Goal: Task Accomplishment & Management: Use online tool/utility

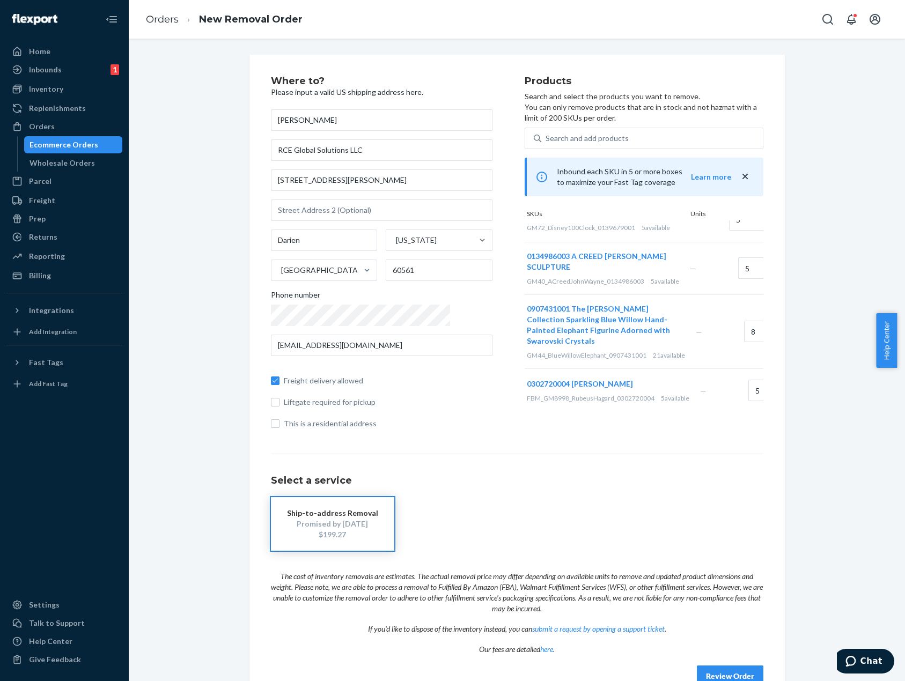
scroll to position [255, 0]
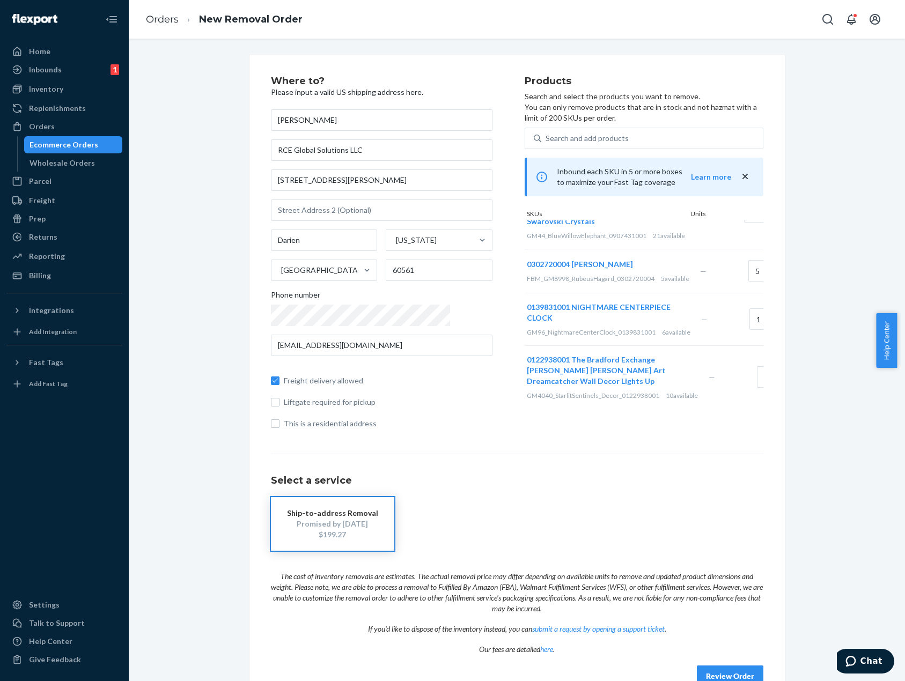
click at [810, 314] on div "Remove Item" at bounding box center [815, 319] width 11 height 11
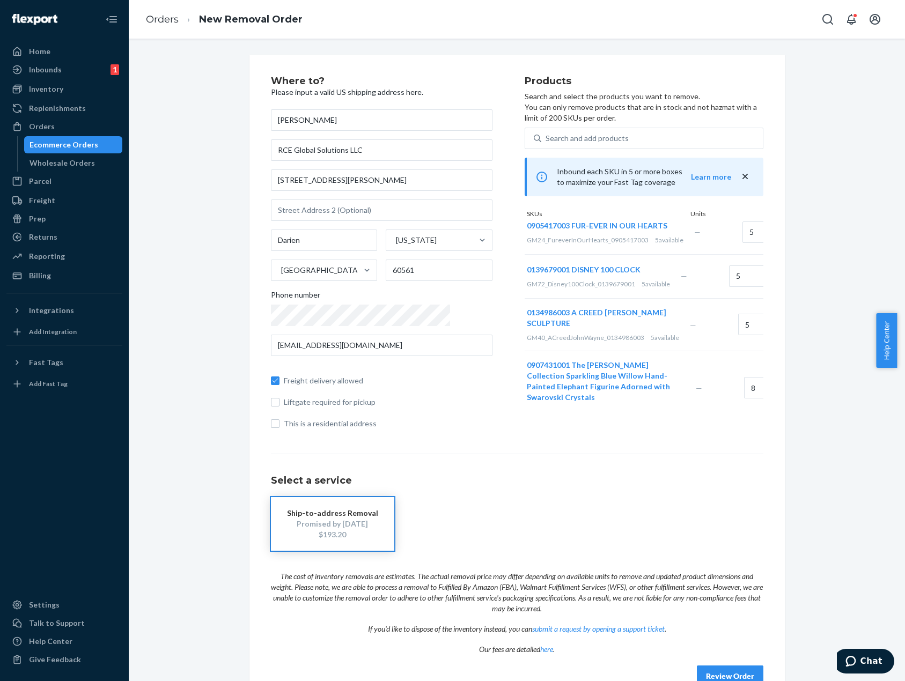
scroll to position [0, 0]
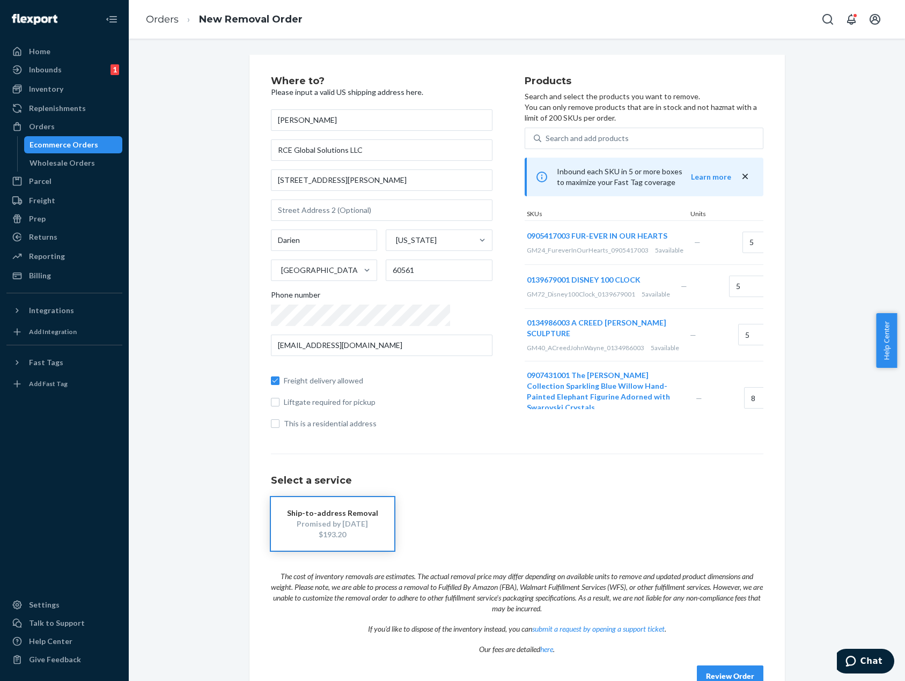
click at [822, 279] on div "Where to? Please input a valid US shipping address here. [PERSON_NAME] RCE Glob…" at bounding box center [517, 382] width 760 height 654
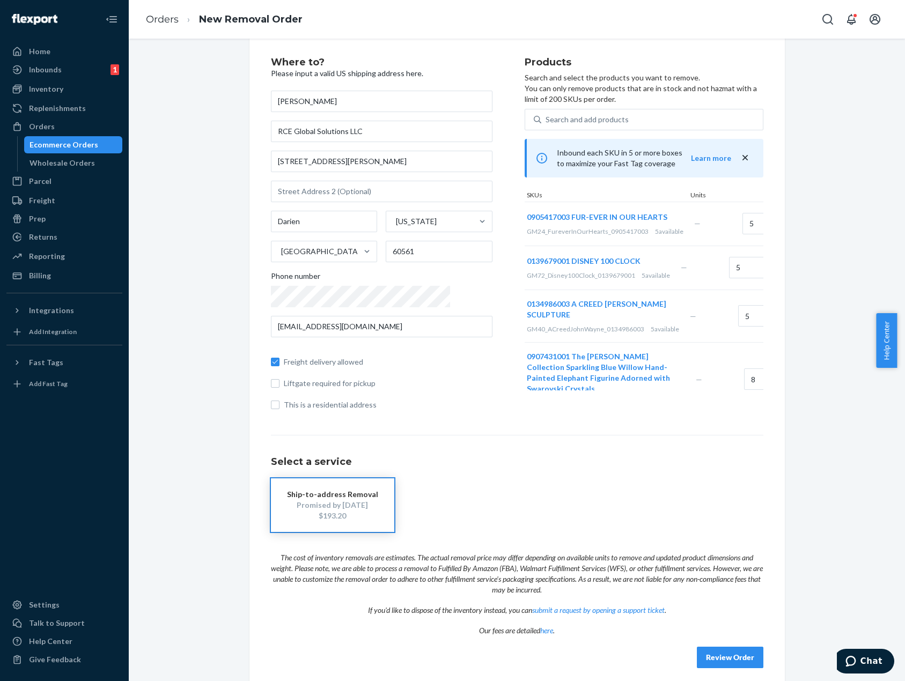
scroll to position [27, 0]
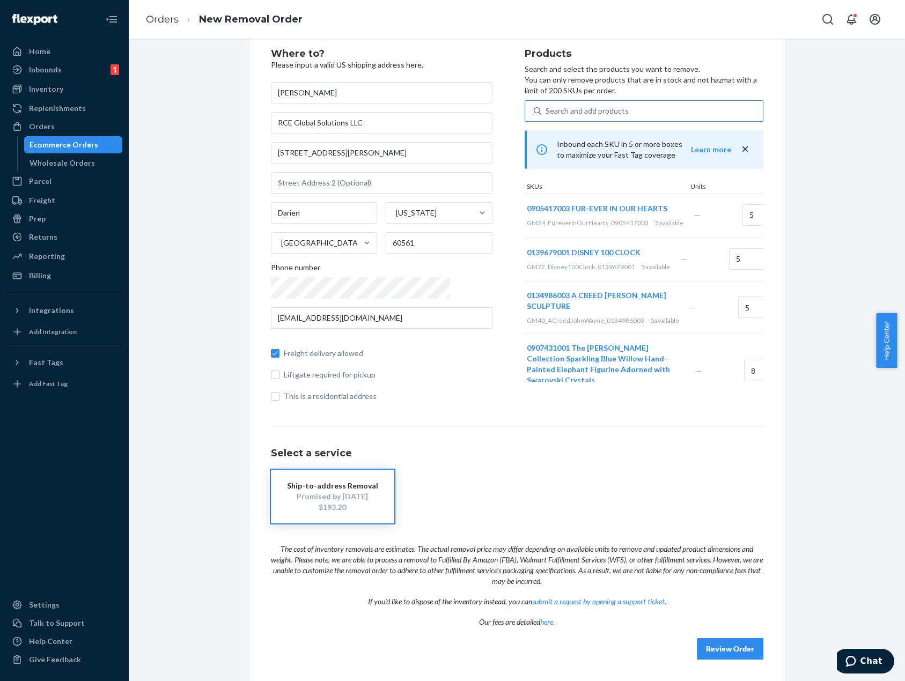
click at [560, 118] on div "Search and add products" at bounding box center [652, 110] width 222 height 19
click at [547, 116] on input "Search and add products" at bounding box center [546, 111] width 1 height 11
paste input "GM32_NoGrowingUp_0908702006"
type input "GM32_NoGrowingUp_0908702006"
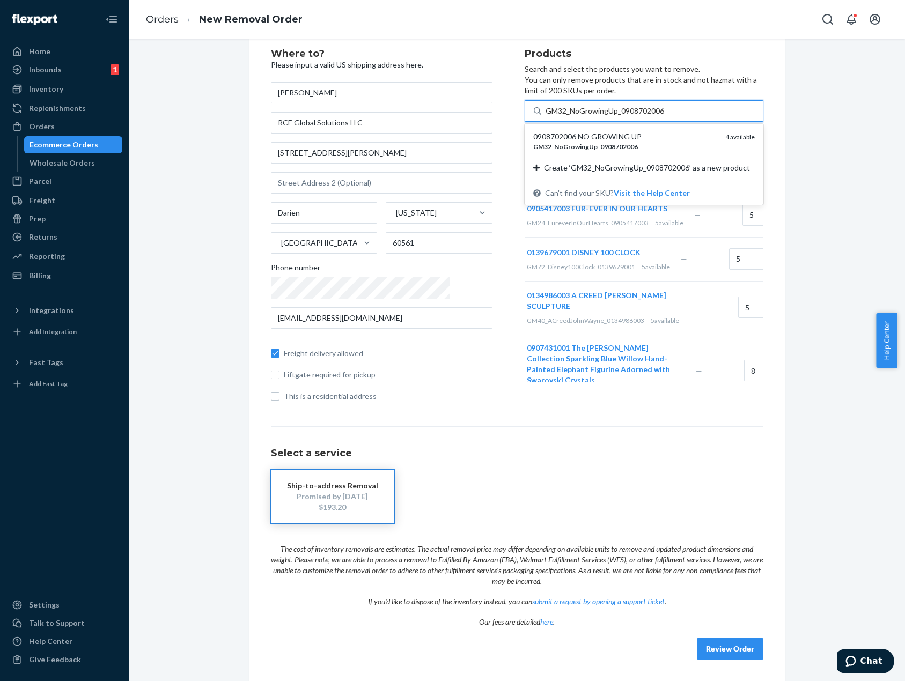
click at [595, 148] on div "GM32 _ NoGrowingUp _ 0908702006" at bounding box center [625, 146] width 184 height 9
click at [595, 116] on input "GM32_NoGrowingUp_0908702006" at bounding box center [606, 111] width 120 height 11
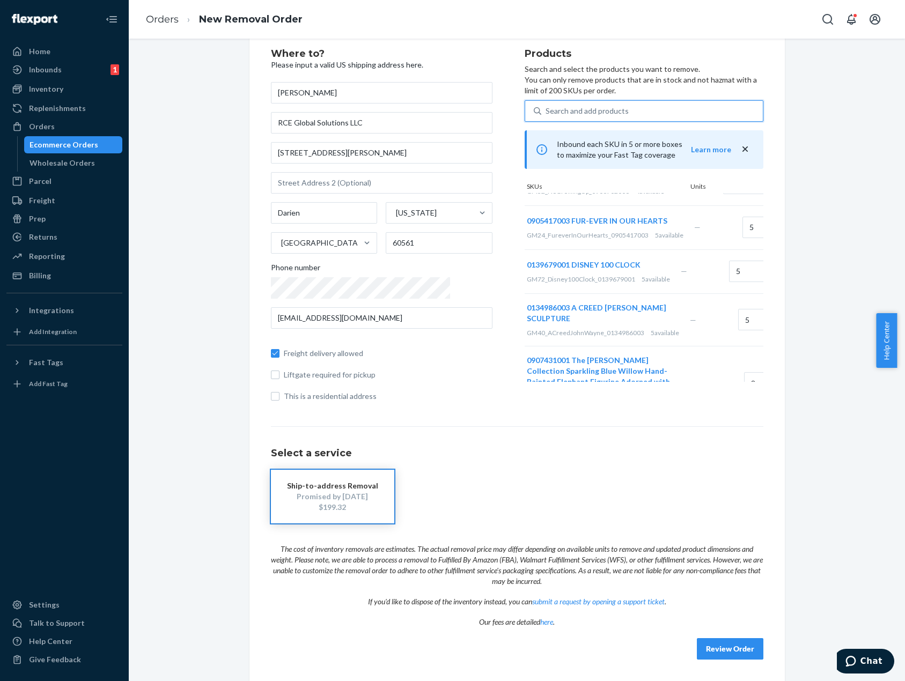
scroll to position [0, 0]
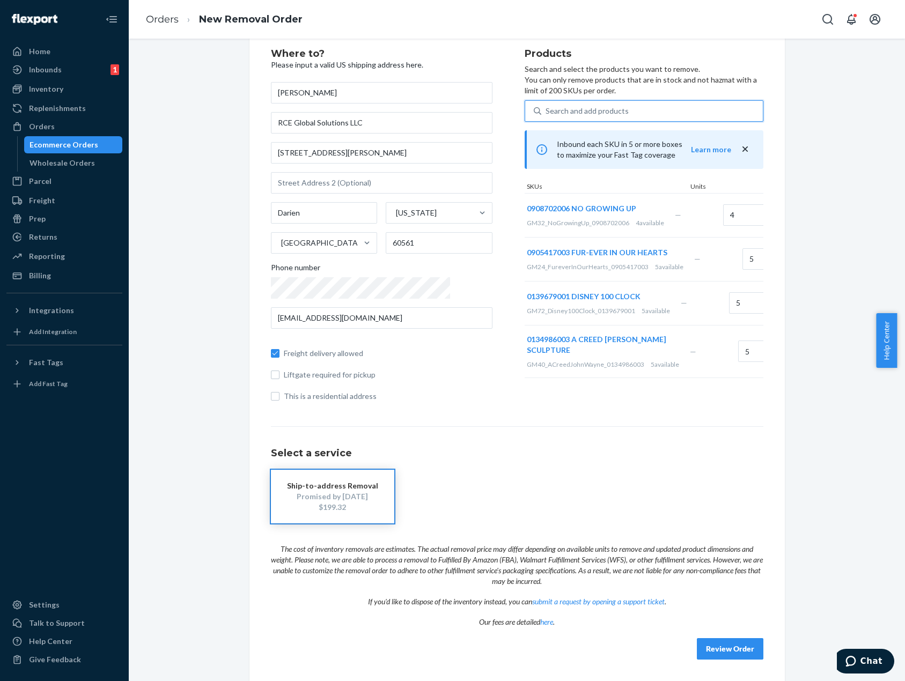
click at [737, 641] on button "Review Order" at bounding box center [730, 648] width 67 height 21
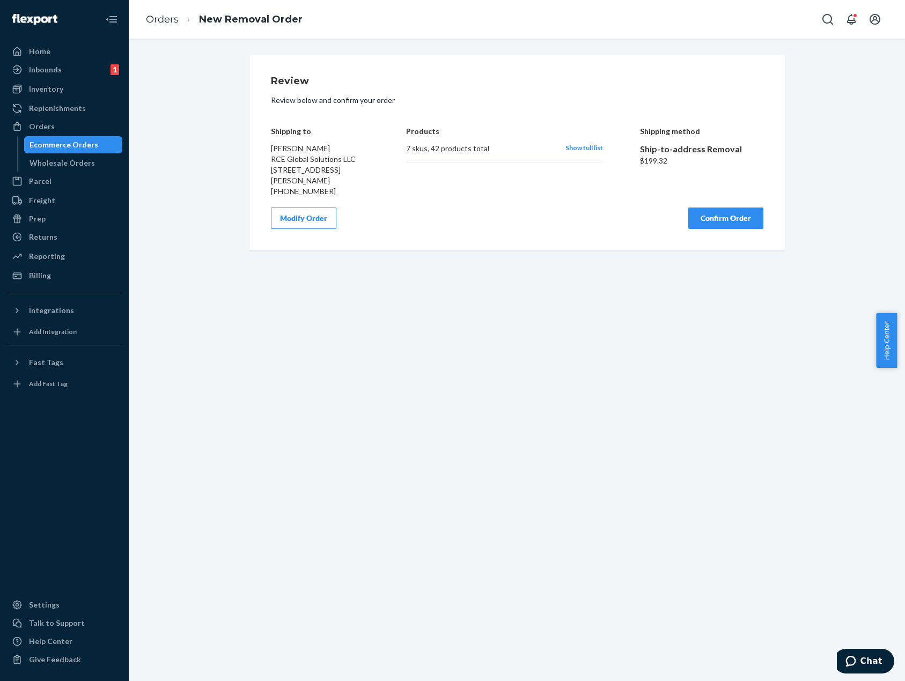
click at [744, 212] on button "Confirm Order" at bounding box center [725, 218] width 75 height 21
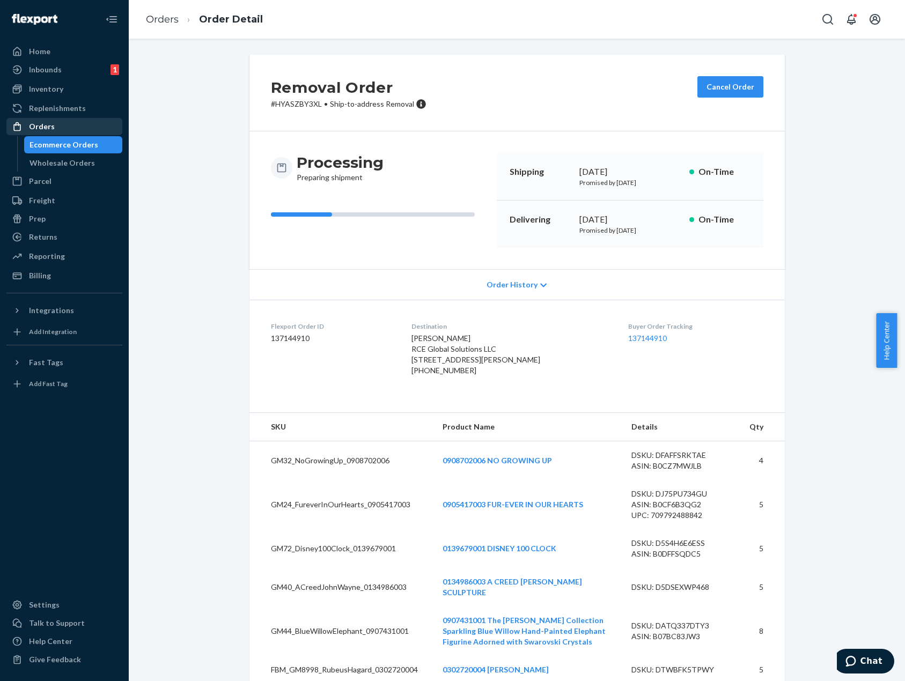
click at [79, 126] on div "Orders" at bounding box center [65, 126] width 114 height 15
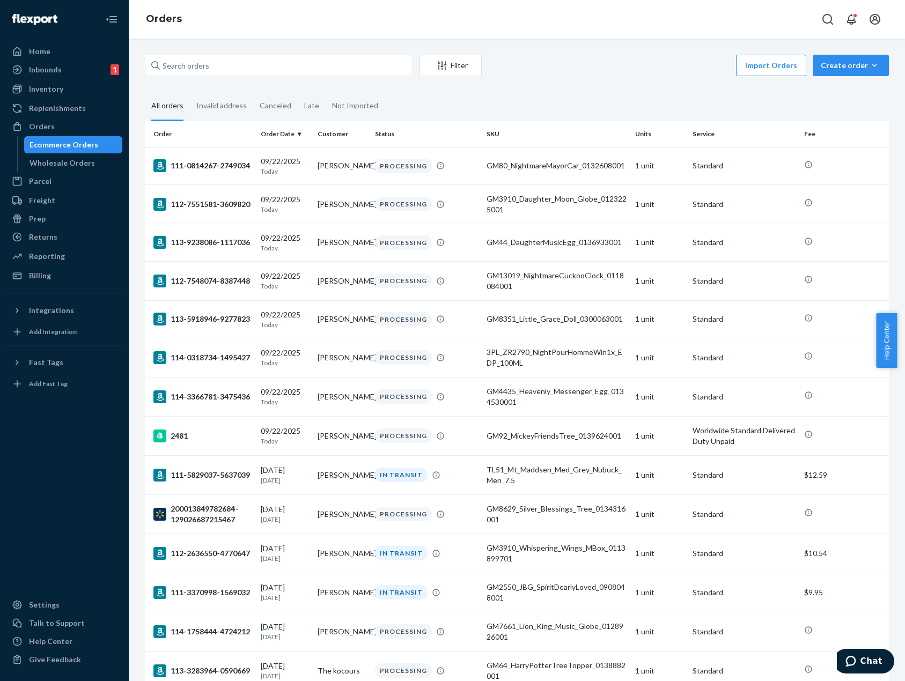
click at [519, 49] on div "Filter Import Orders Create order Ecommerce order Removal order All orders Inva…" at bounding box center [517, 360] width 776 height 643
click at [536, 109] on fieldset "All orders Invalid address Canceled Late Not Imported" at bounding box center [517, 107] width 744 height 30
click at [90, 108] on div "Replenishments" at bounding box center [65, 108] width 114 height 15
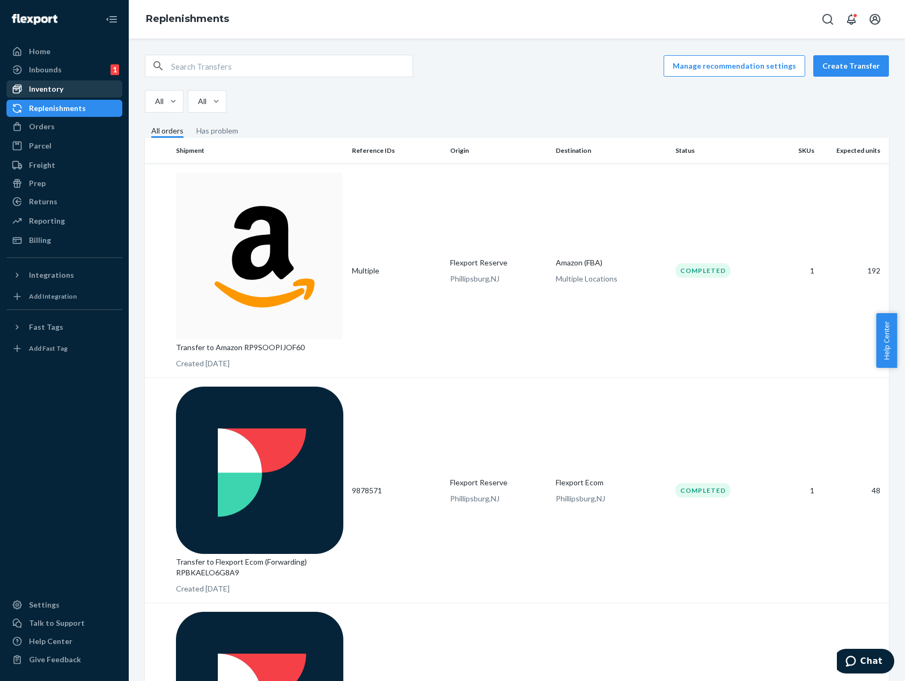
click at [56, 84] on div "Inventory" at bounding box center [46, 89] width 34 height 11
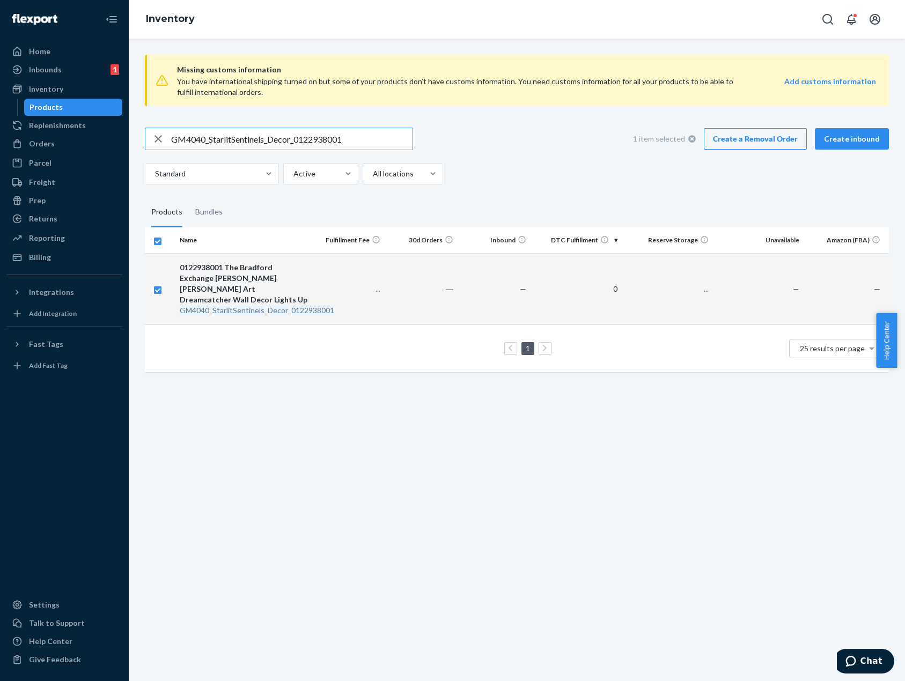
click at [337, 140] on input "GM4040_StarlitSentinels_Decor_0122938001" at bounding box center [291, 138] width 241 height 21
type input "GM8629_Silver_Blessings_Tree_0134316001"
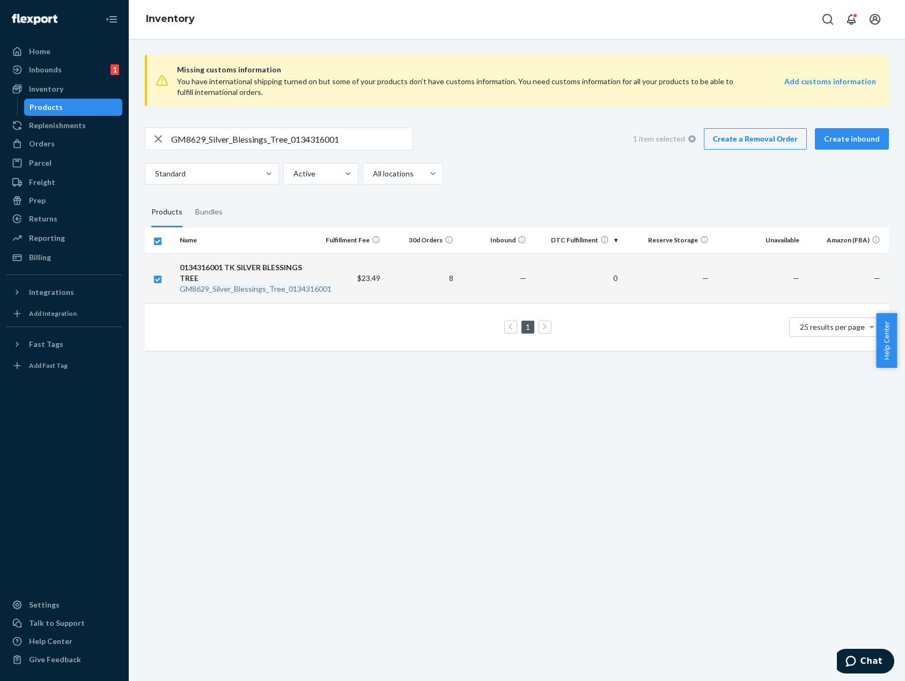
click at [458, 281] on td "—" at bounding box center [494, 278] width 73 height 50
checkbox input "false"
click at [492, 284] on td "—" at bounding box center [494, 278] width 73 height 50
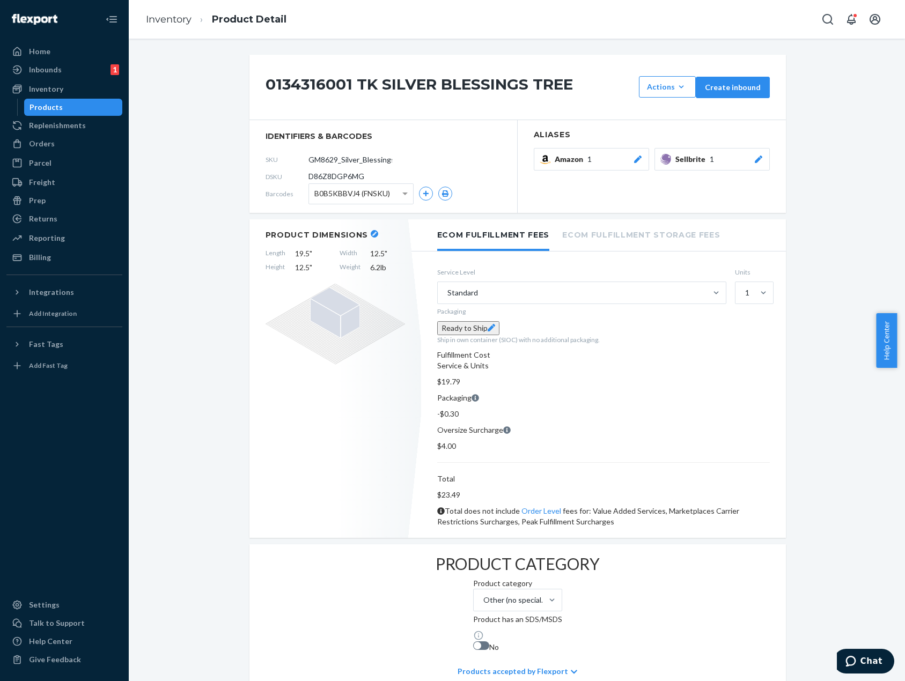
click at [372, 232] on icon "button" at bounding box center [374, 234] width 4 height 4
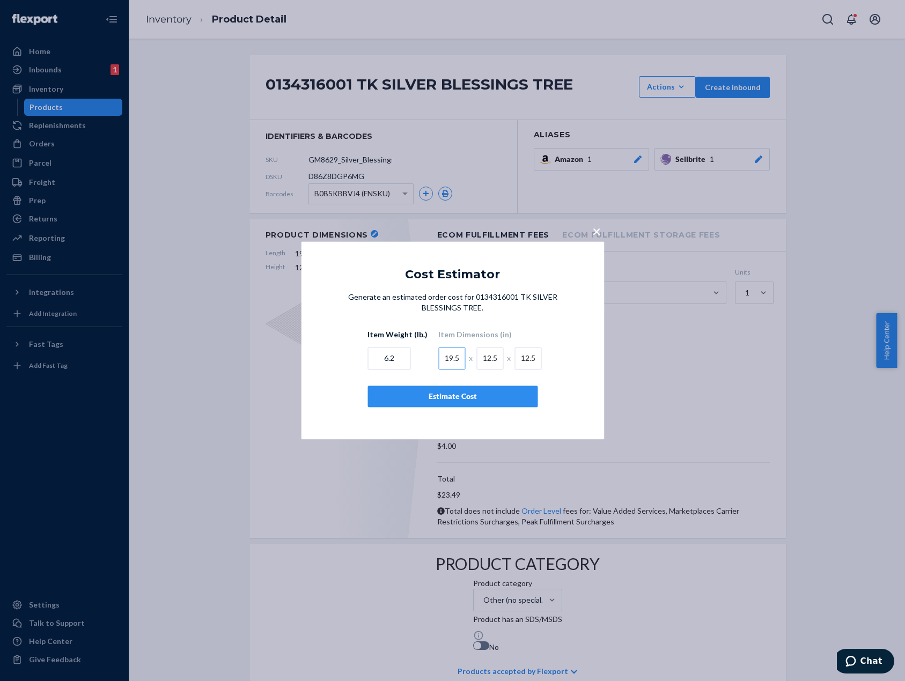
click at [445, 358] on input "19.5" at bounding box center [451, 359] width 27 height 23
type input "17.75"
click at [526, 394] on div "Estimate Cost" at bounding box center [453, 397] width 152 height 11
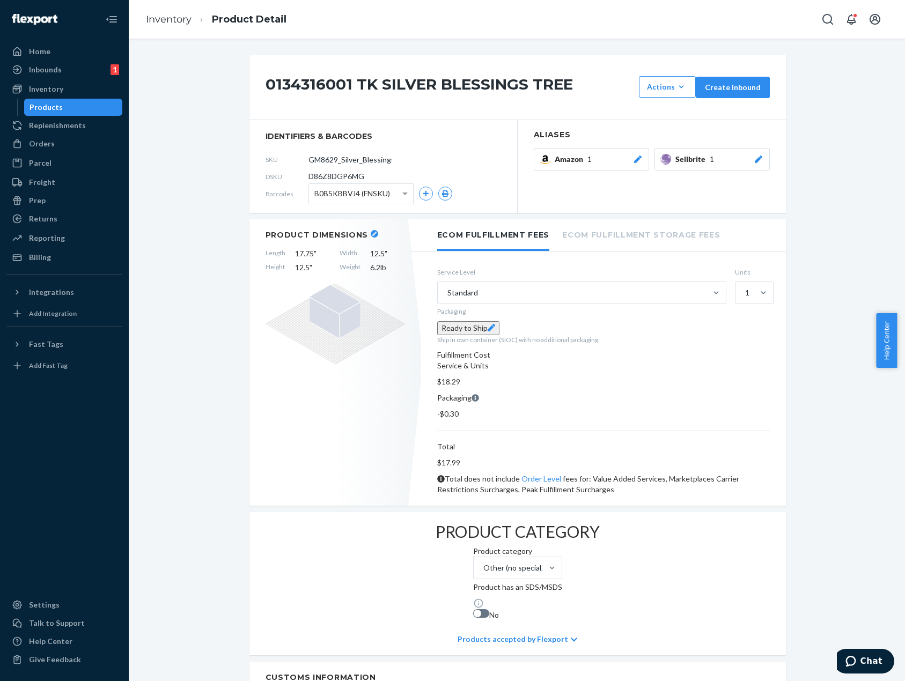
click at [860, 281] on div "0134316001 TK SILVER BLESSINGS TREE Actions Hide Create inbound identifiers & b…" at bounding box center [517, 610] width 760 height 1111
click at [182, 386] on div "0134316001 TK SILVER BLESSINGS TREE Actions Hide Create inbound identifiers & b…" at bounding box center [517, 610] width 760 height 1111
click at [846, 185] on div "0134316001 TK SILVER BLESSINGS TREE Actions Hide Create inbound identifiers & b…" at bounding box center [517, 610] width 760 height 1111
click at [876, 207] on div "0134316001 TK SILVER BLESSINGS TREE Actions Hide Create inbound identifiers & b…" at bounding box center [517, 610] width 760 height 1111
click at [159, 13] on link "Inventory" at bounding box center [169, 19] width 46 height 12
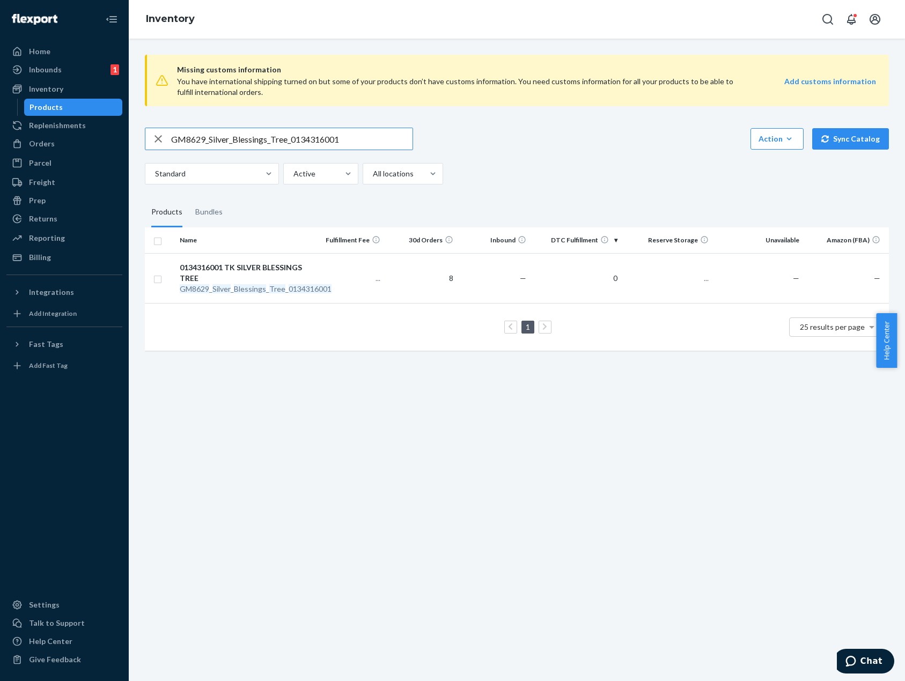
click at [247, 135] on input "GM8629_Silver_Blessings_Tree_0134316001" at bounding box center [291, 138] width 241 height 21
type input "hailey"
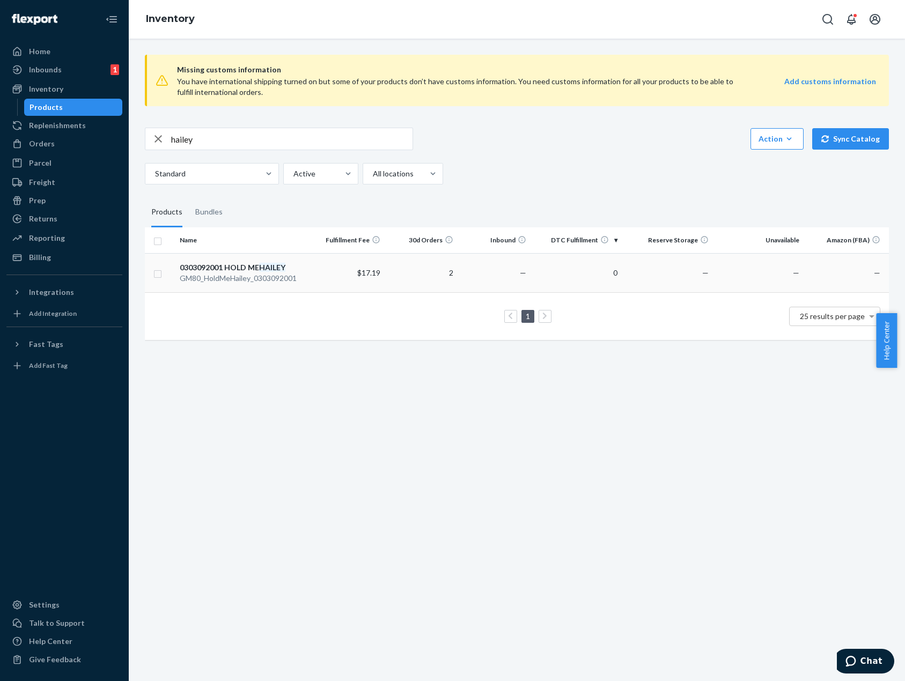
click at [406, 275] on td "2" at bounding box center [421, 272] width 73 height 39
